Goal: Task Accomplishment & Management: Use online tool/utility

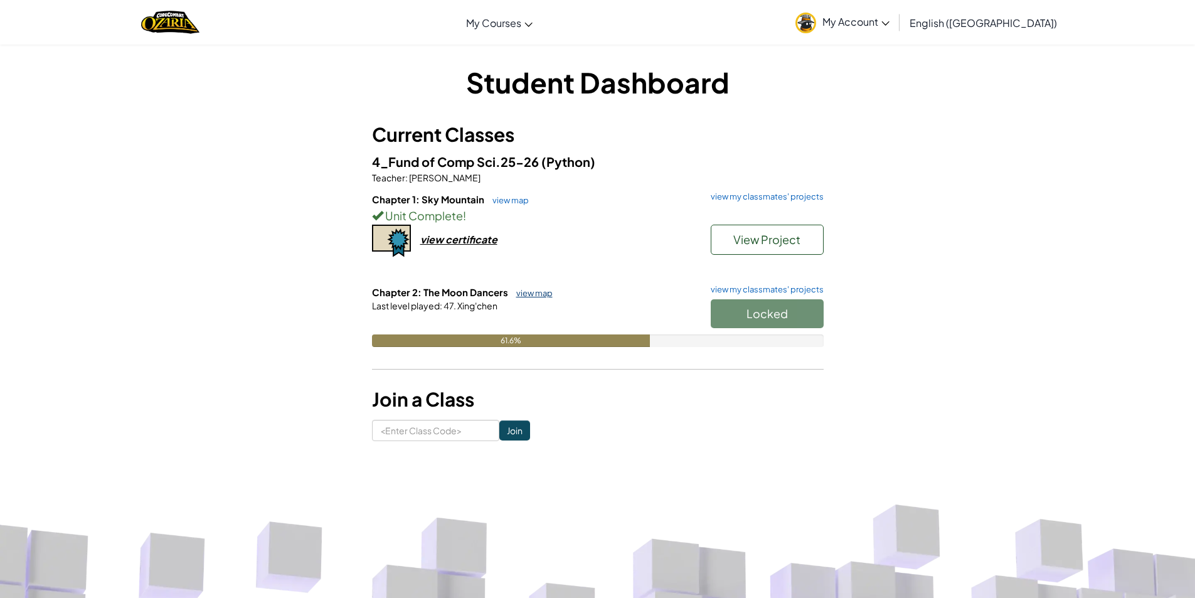
click at [542, 296] on link "view map" at bounding box center [531, 293] width 43 height 10
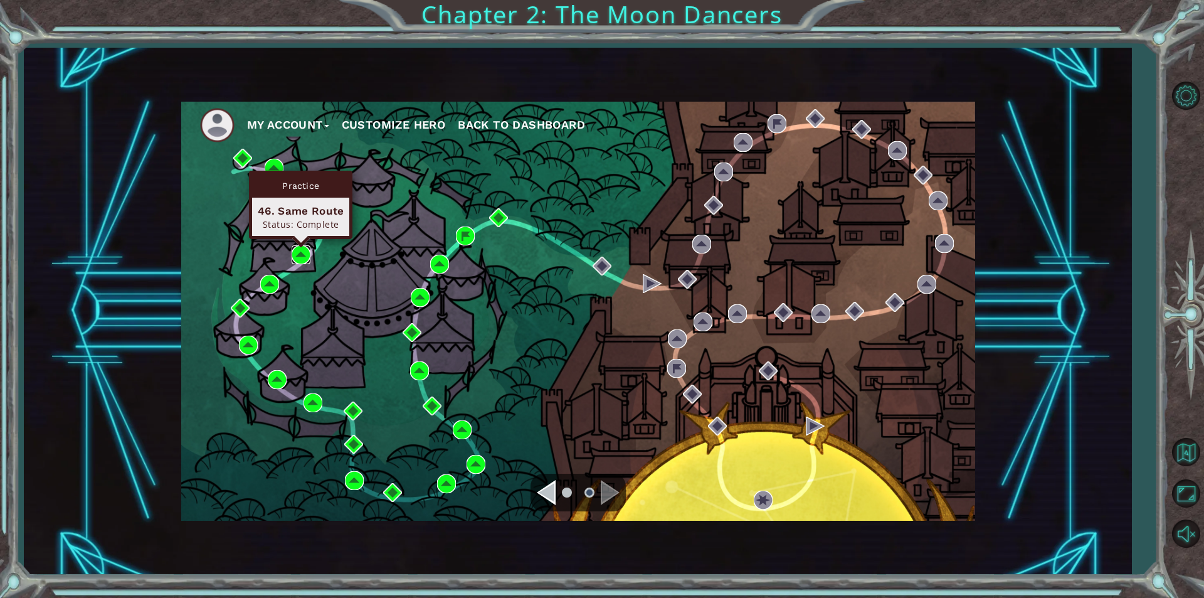
click at [292, 262] on img at bounding box center [301, 254] width 19 height 19
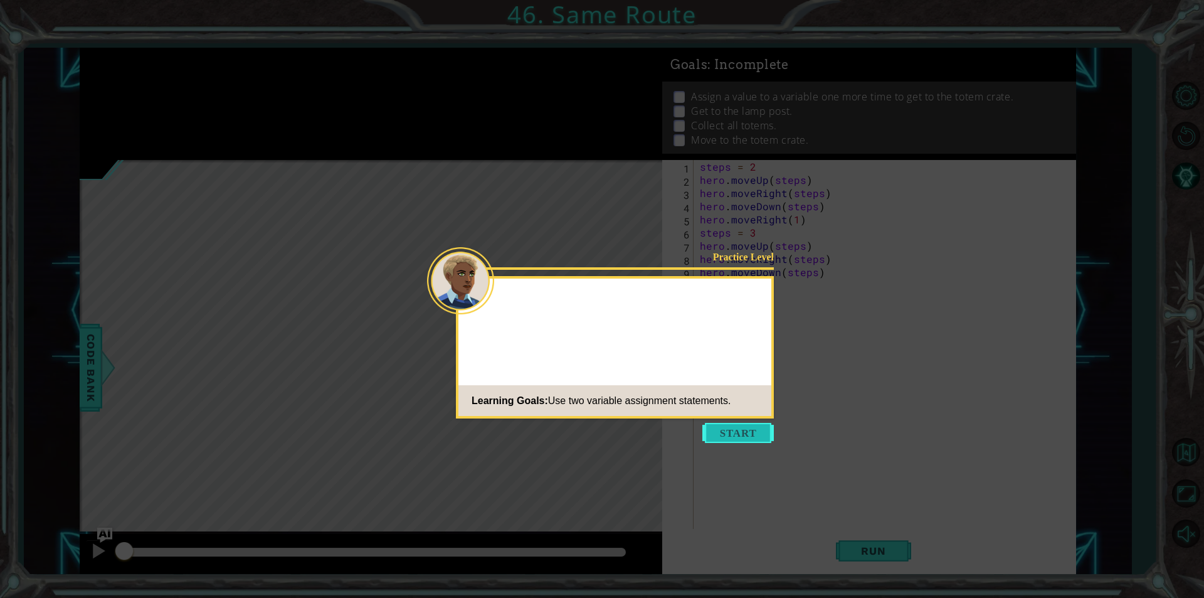
click at [752, 432] on button "Start" at bounding box center [737, 433] width 71 height 20
